Goal: Task Accomplishment & Management: Manage account settings

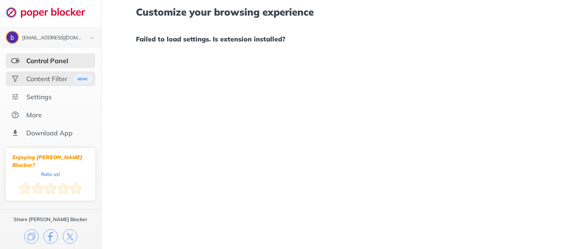
click at [53, 79] on div "Content Filter" at bounding box center [46, 79] width 41 height 8
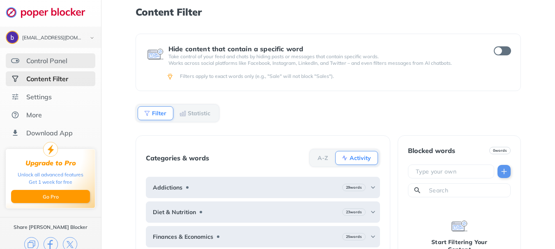
click at [56, 60] on div "Control Panel" at bounding box center [46, 61] width 41 height 8
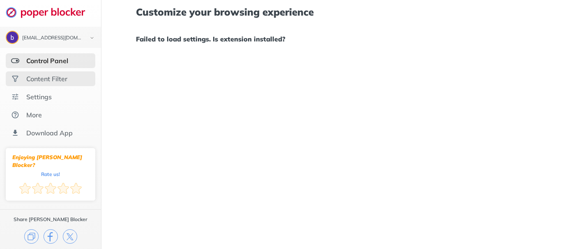
click at [62, 81] on div "Content Filter" at bounding box center [46, 79] width 41 height 8
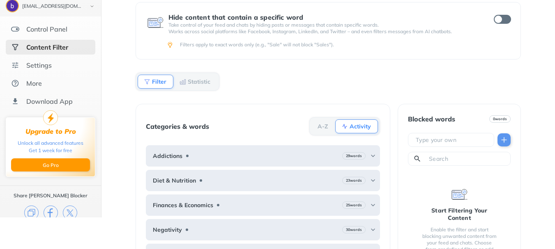
click at [113, 90] on div "Content Filter Hide content that contain a specific word Take control of your f…" at bounding box center [327, 92] width 453 height 249
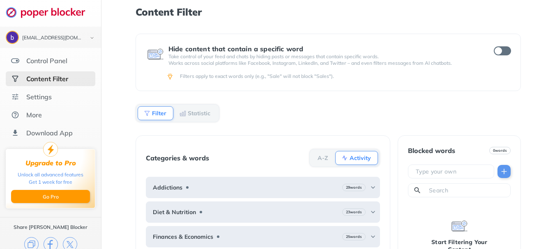
scroll to position [0, 0]
click at [113, 90] on div "Content Filter Hide content that contain a specific word Take control of your f…" at bounding box center [327, 124] width 453 height 249
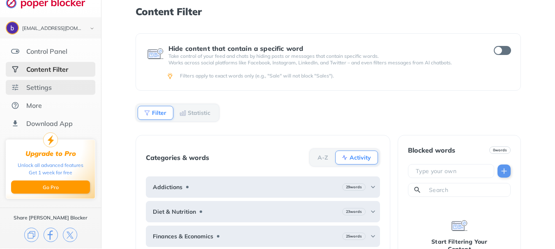
scroll to position [0, 0]
